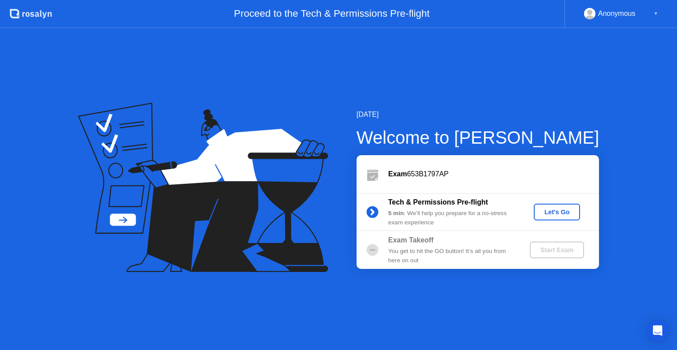
click at [546, 218] on button "Let's Go" at bounding box center [557, 212] width 46 height 17
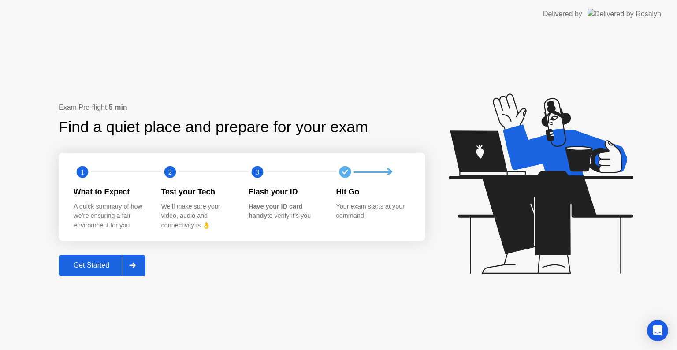
click at [69, 265] on div "Get Started" at bounding box center [91, 265] width 60 height 8
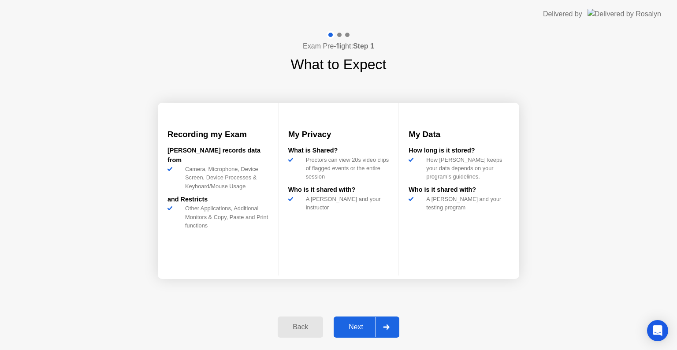
click at [373, 329] on div "Next" at bounding box center [355, 327] width 39 height 8
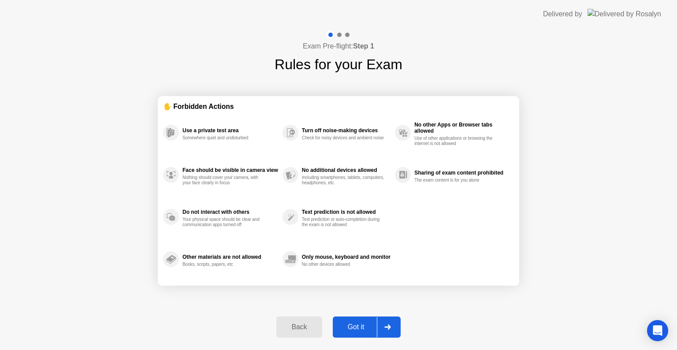
click at [373, 329] on div "Got it" at bounding box center [355, 327] width 41 height 8
select select "**********"
select select "*******"
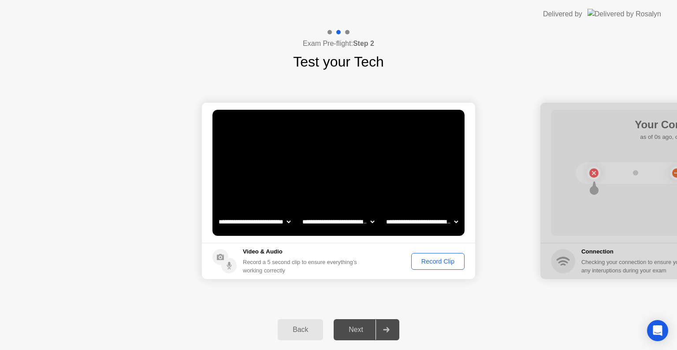
click at [422, 259] on div "Record Clip" at bounding box center [437, 261] width 47 height 7
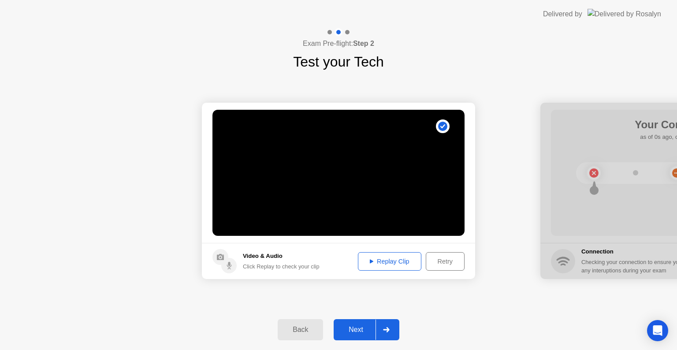
click at [432, 252] on button "Retry" at bounding box center [445, 261] width 39 height 19
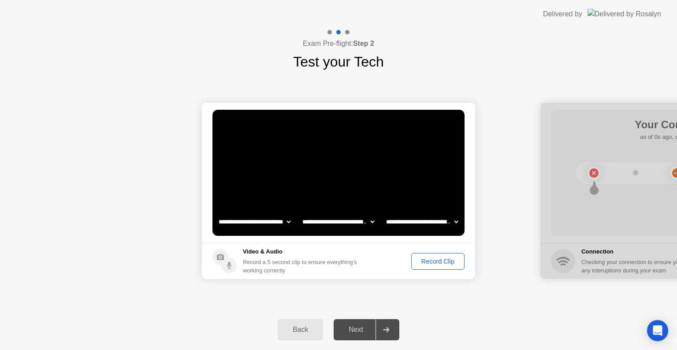
click at [328, 31] on div at bounding box center [329, 32] width 4 height 4
drag, startPoint x: 304, startPoint y: 273, endPoint x: 258, endPoint y: 259, distance: 48.1
click at [258, 259] on div "Record a 5 second clip to ensure everything’s working correctly" at bounding box center [302, 266] width 118 height 17
click at [450, 259] on div "Record Clip" at bounding box center [437, 261] width 47 height 7
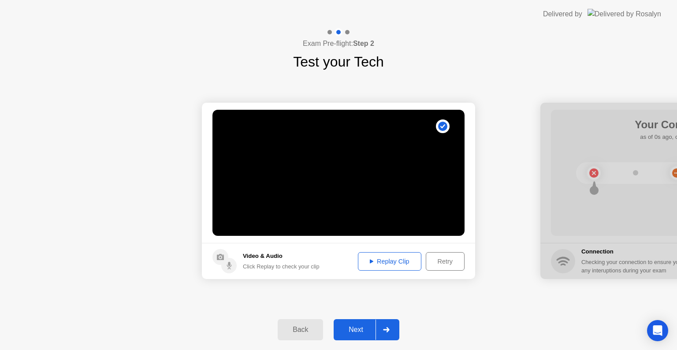
click at [386, 263] on div "Replay Clip" at bounding box center [389, 261] width 57 height 7
click at [430, 259] on div "Retry" at bounding box center [445, 261] width 33 height 7
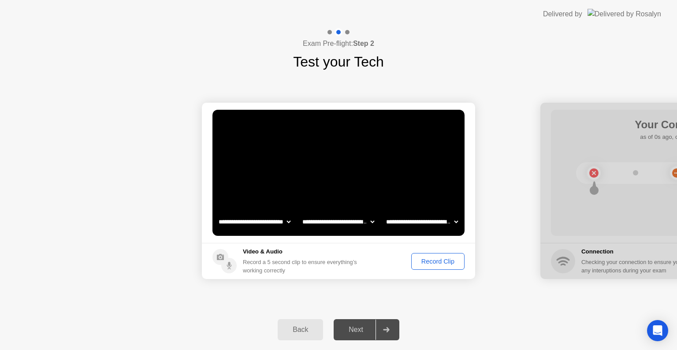
click at [430, 259] on div "Record Clip" at bounding box center [437, 261] width 47 height 7
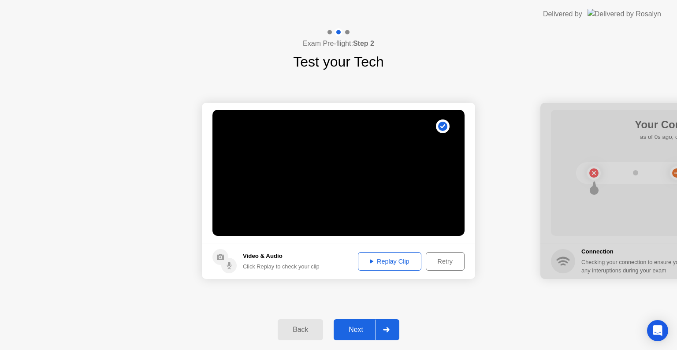
click at [430, 259] on div "Retry" at bounding box center [445, 261] width 33 height 7
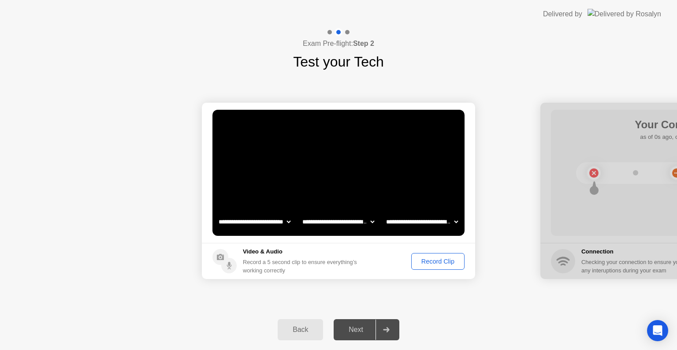
click at [430, 259] on div "Record Clip" at bounding box center [437, 261] width 47 height 7
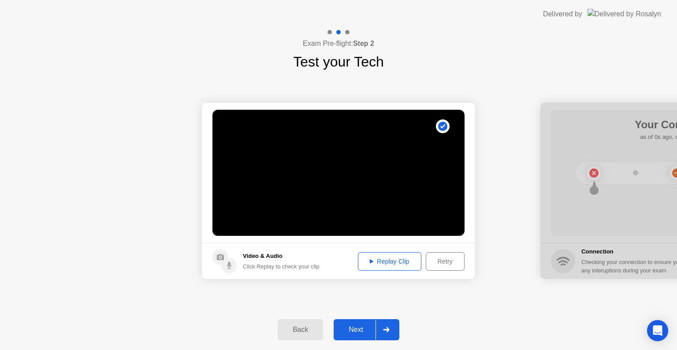
click at [437, 263] on div "Retry" at bounding box center [445, 261] width 33 height 7
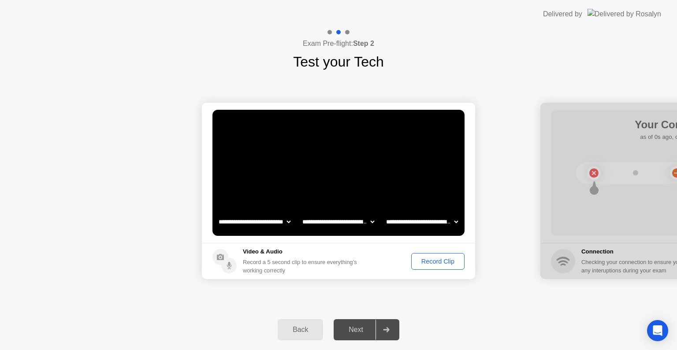
click at [437, 263] on div "Record Clip" at bounding box center [437, 261] width 47 height 7
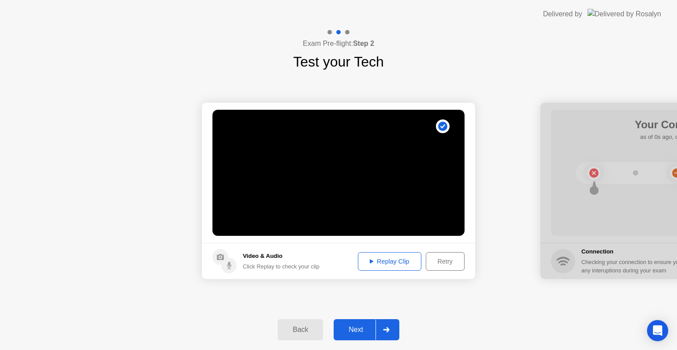
click at [393, 261] on div "Replay Clip" at bounding box center [389, 261] width 57 height 7
click at [355, 331] on div "Next" at bounding box center [355, 330] width 39 height 8
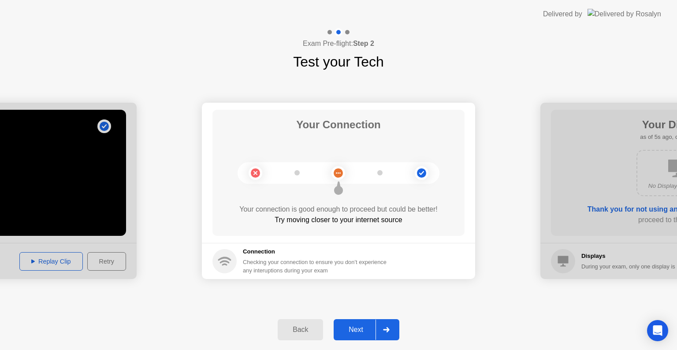
click at [644, 0] on div "Delivered by" at bounding box center [602, 14] width 118 height 28
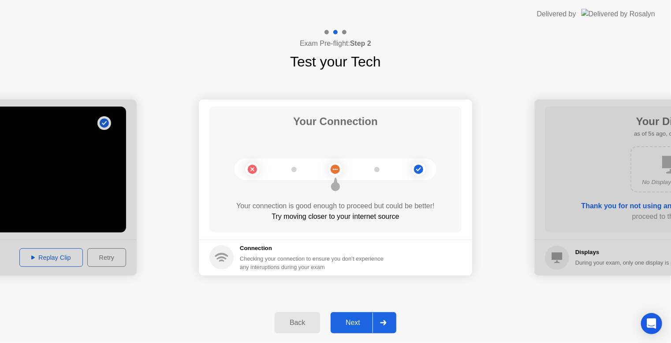
click at [670, 15] on header "Delivered by" at bounding box center [335, 14] width 671 height 28
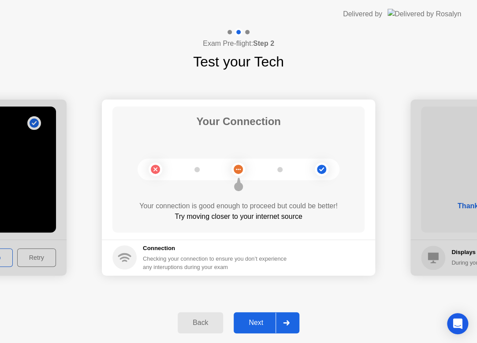
drag, startPoint x: 130, startPoint y: 203, endPoint x: 267, endPoint y: 234, distance: 140.4
click at [267, 234] on main "Your Connection Your connection is good enough to proceed but could be better! …" at bounding box center [238, 170] width 273 height 140
drag, startPoint x: 310, startPoint y: 220, endPoint x: 196, endPoint y: 196, distance: 116.7
click at [196, 196] on div "Your Connection Your connection is good enough to proceed but could be better! …" at bounding box center [238, 170] width 252 height 126
click at [262, 322] on div "Next" at bounding box center [255, 323] width 39 height 8
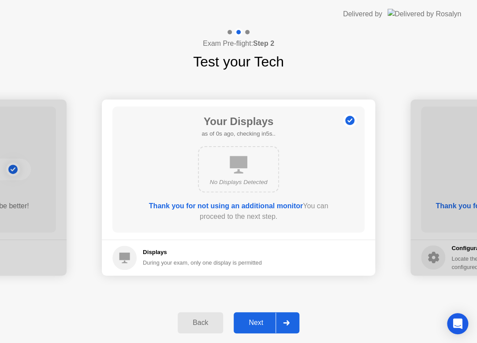
click at [262, 322] on div "Next" at bounding box center [255, 323] width 39 height 8
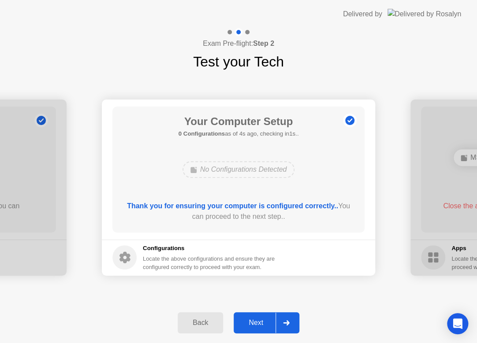
click at [262, 322] on div "Next" at bounding box center [255, 323] width 39 height 8
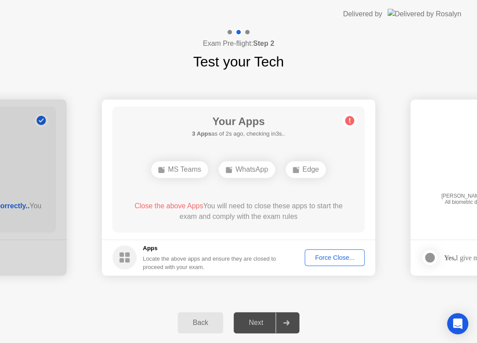
click at [352, 261] on div "Force Close..." at bounding box center [335, 257] width 54 height 7
click at [341, 261] on div "Force Close..." at bounding box center [335, 257] width 54 height 7
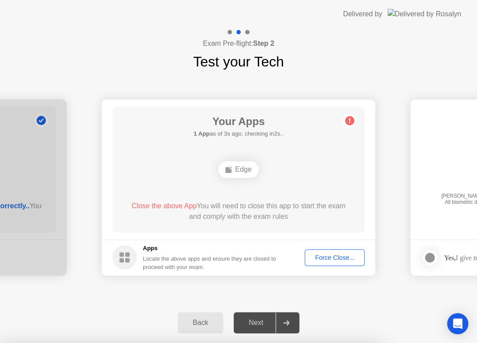
click at [341, 343] on div at bounding box center [238, 343] width 477 height 0
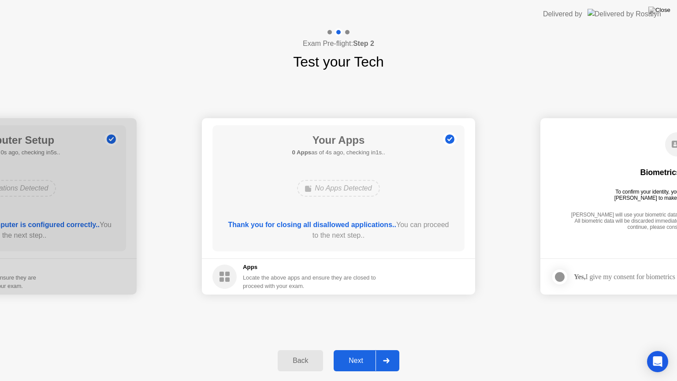
click at [370, 349] on div "Next" at bounding box center [355, 360] width 39 height 8
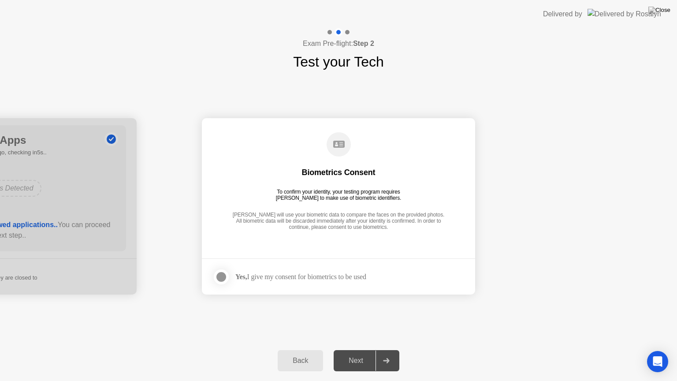
click at [298, 276] on div "Yes, I give my consent for biometrics to be used" at bounding box center [300, 276] width 131 height 8
click at [224, 274] on div at bounding box center [221, 276] width 11 height 11
click at [365, 349] on button "Next" at bounding box center [367, 360] width 66 height 21
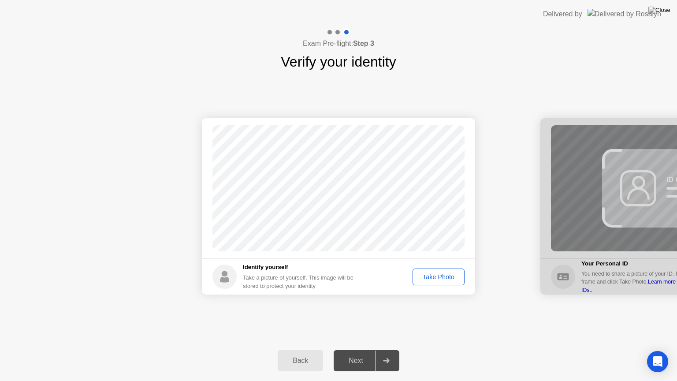
click at [425, 274] on div "Take Photo" at bounding box center [438, 276] width 46 height 7
click at [368, 349] on button "Next" at bounding box center [367, 360] width 66 height 21
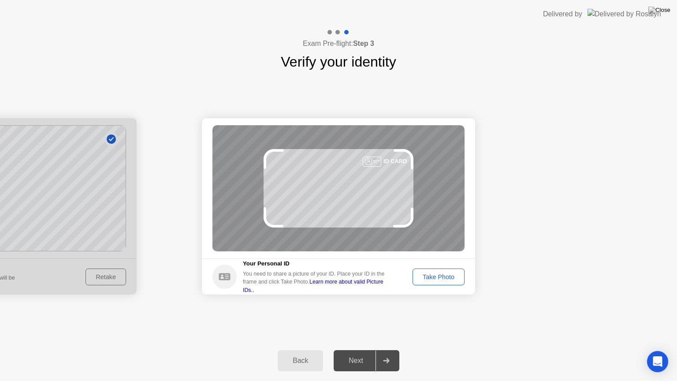
click at [431, 275] on div "Take Photo" at bounding box center [438, 276] width 46 height 7
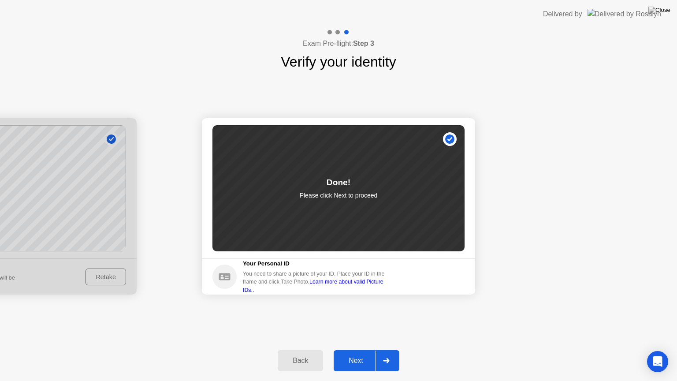
click at [356, 349] on div "Next" at bounding box center [355, 360] width 39 height 8
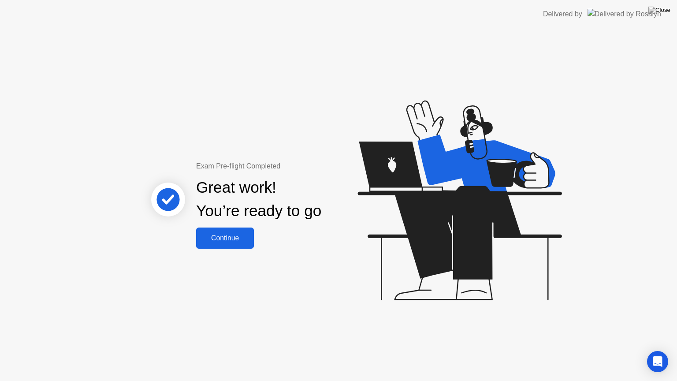
click at [225, 234] on div "Continue" at bounding box center [225, 238] width 52 height 8
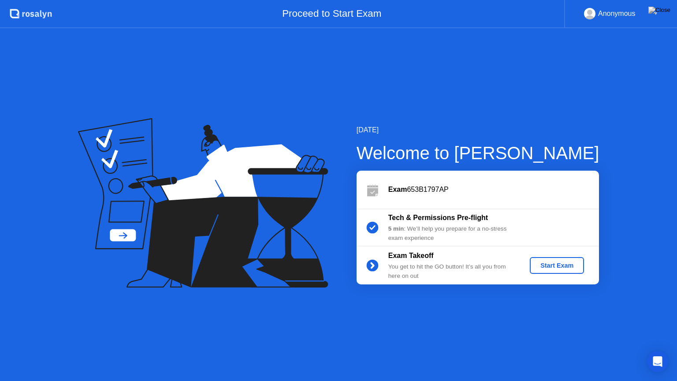
click at [550, 264] on div "Start Exam" at bounding box center [556, 265] width 47 height 7
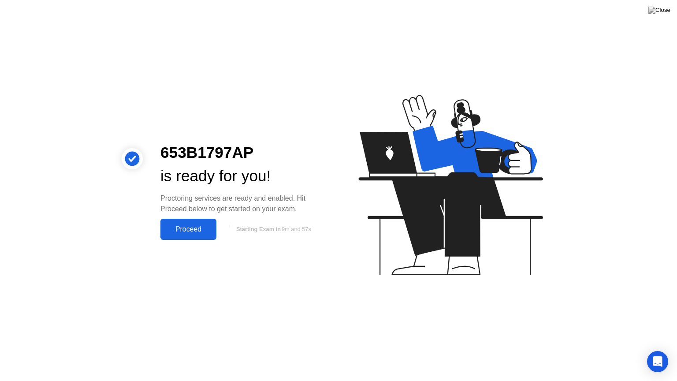
click at [189, 226] on div "Proceed" at bounding box center [188, 229] width 51 height 8
